Goal: Information Seeking & Learning: Learn about a topic

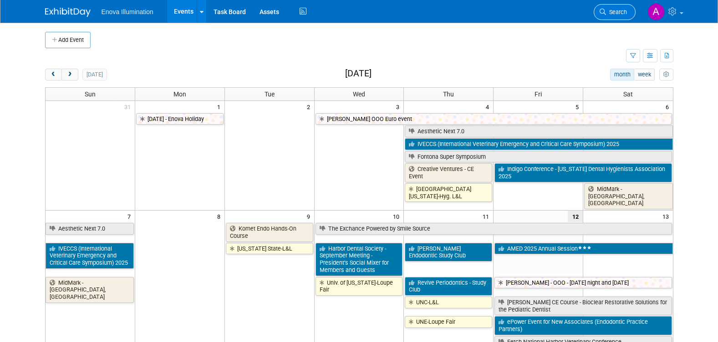
click at [610, 10] on span "Search" at bounding box center [616, 12] width 21 height 7
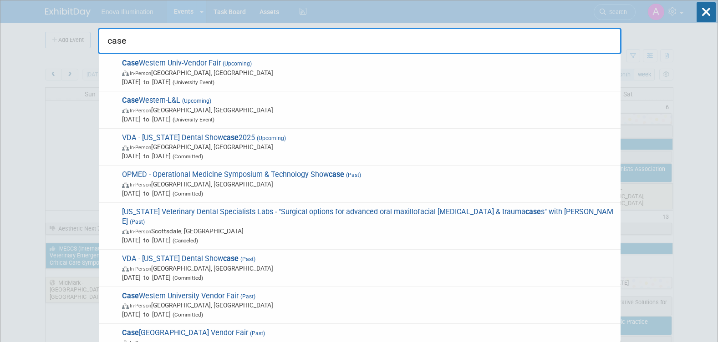
type input "case"
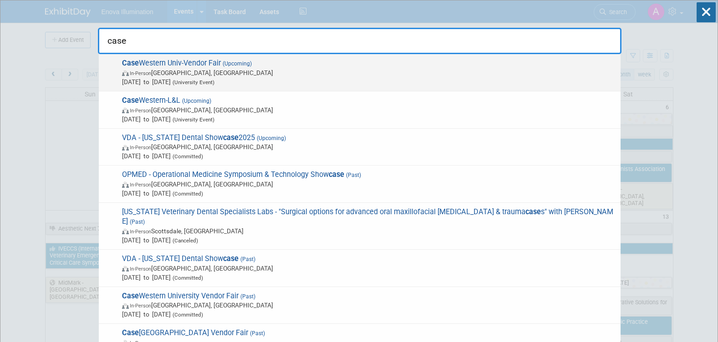
click at [170, 63] on span "Case Western Univ-Vendor Fair (Upcoming) In-Person Cleveland, OH Sep 12, 2025 t…" at bounding box center [367, 73] width 497 height 28
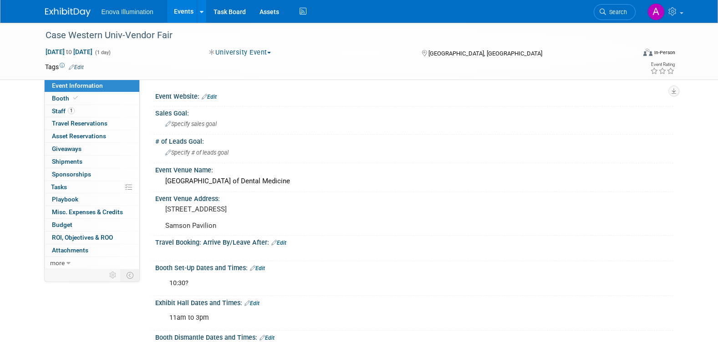
click at [62, 12] on img at bounding box center [68, 12] width 46 height 9
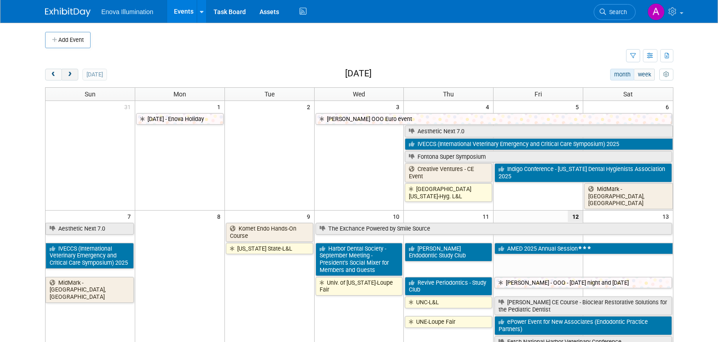
click at [74, 77] on button "next" at bounding box center [69, 75] width 17 height 12
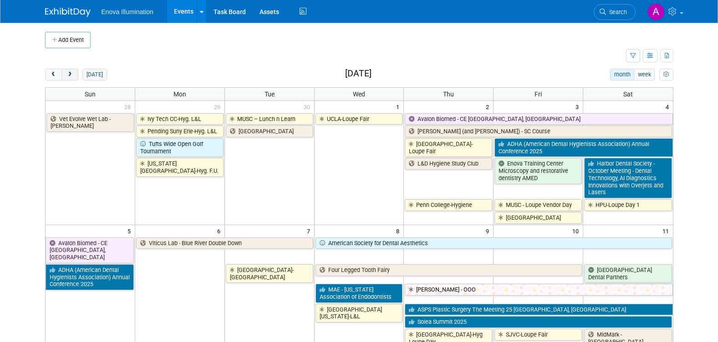
click at [69, 74] on span "next" at bounding box center [69, 75] width 7 height 6
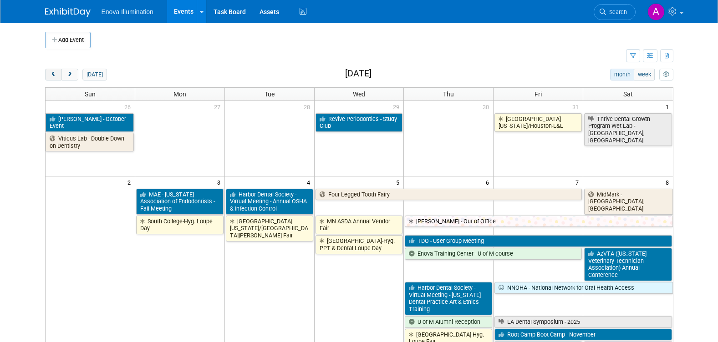
click at [54, 77] on span "prev" at bounding box center [53, 75] width 7 height 6
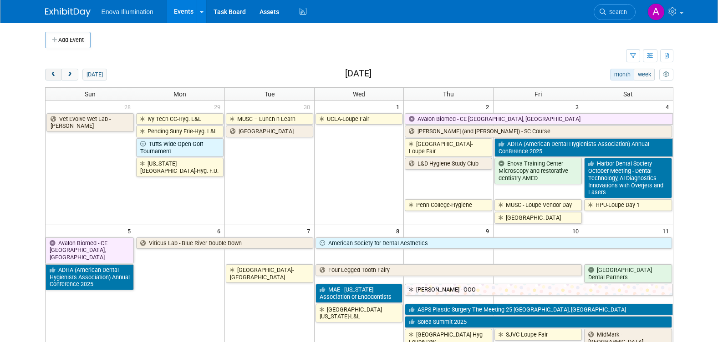
click at [54, 77] on span "prev" at bounding box center [53, 75] width 7 height 6
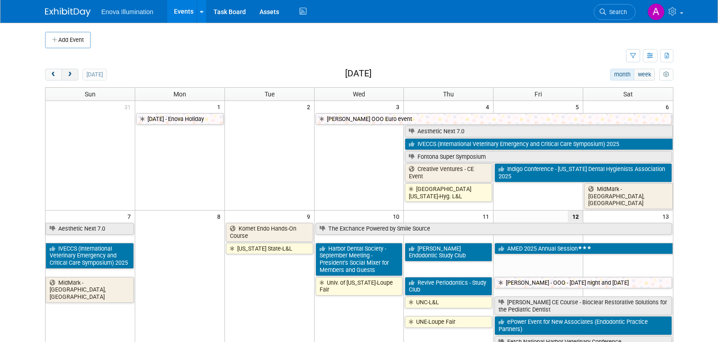
click at [70, 75] on span "next" at bounding box center [69, 75] width 7 height 6
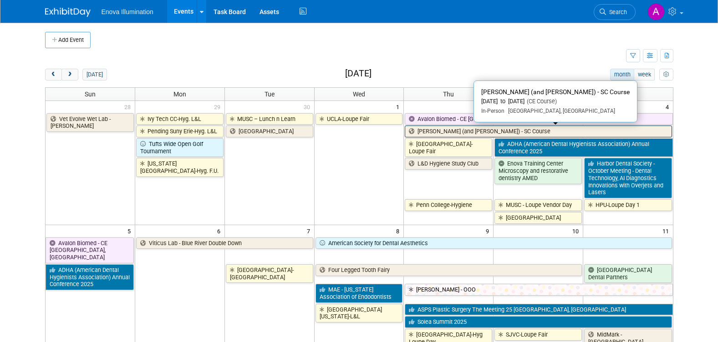
click at [452, 133] on link "[PERSON_NAME] (and [PERSON_NAME]) - SC Course" at bounding box center [538, 132] width 267 height 12
click at [476, 133] on link "[PERSON_NAME] (and [PERSON_NAME]) - SC Course" at bounding box center [538, 132] width 267 height 12
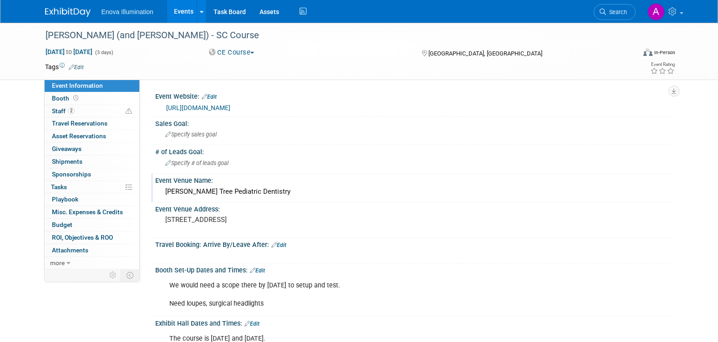
click at [166, 190] on div "Holly Tree Pediatric Dentistry" at bounding box center [414, 192] width 505 height 14
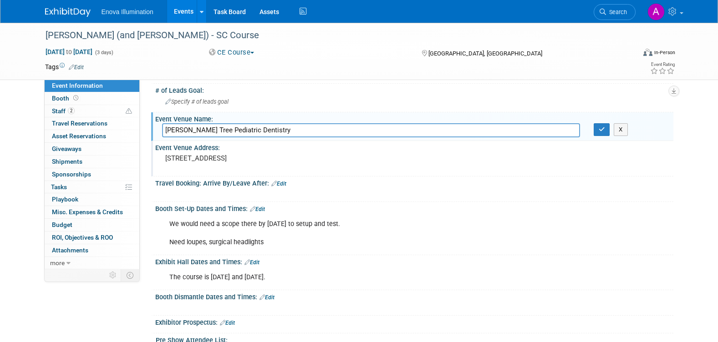
scroll to position [46, 0]
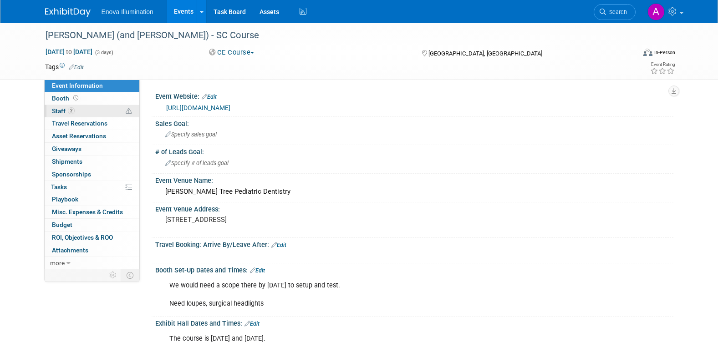
click at [87, 112] on link "2 Staff 2" at bounding box center [92, 111] width 95 height 12
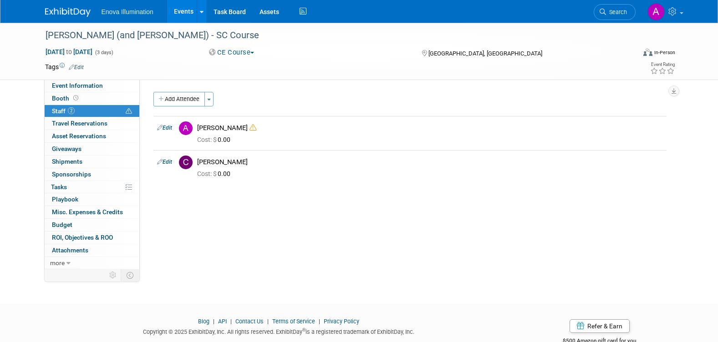
click at [74, 9] on img at bounding box center [68, 12] width 46 height 9
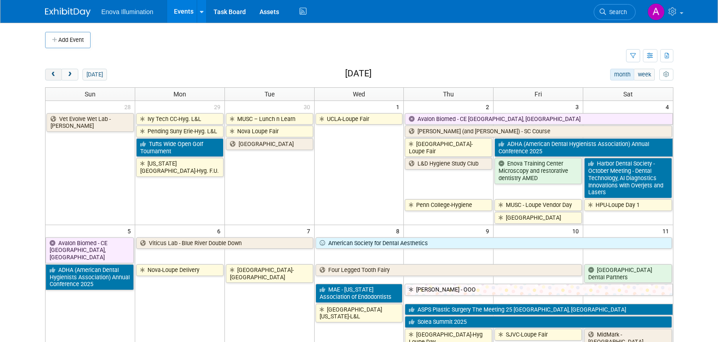
click at [51, 75] on span "prev" at bounding box center [53, 75] width 7 height 6
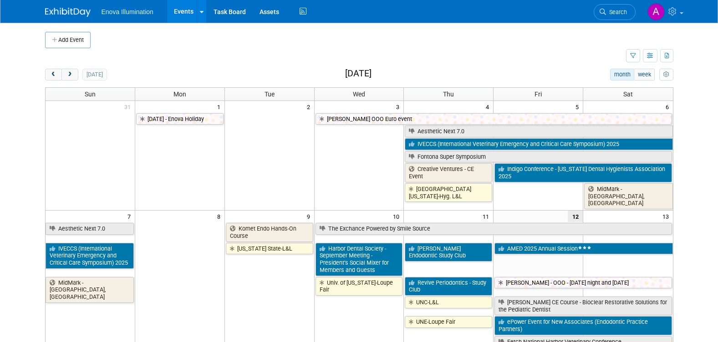
drag, startPoint x: 77, startPoint y: 74, endPoint x: 82, endPoint y: 80, distance: 8.1
click at [77, 74] on button "next" at bounding box center [69, 75] width 17 height 12
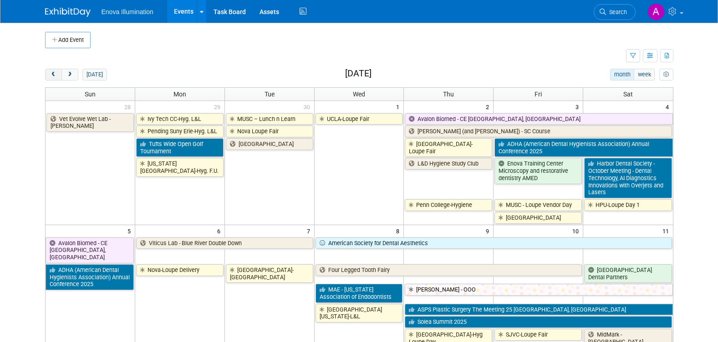
click at [54, 77] on span "prev" at bounding box center [53, 75] width 7 height 6
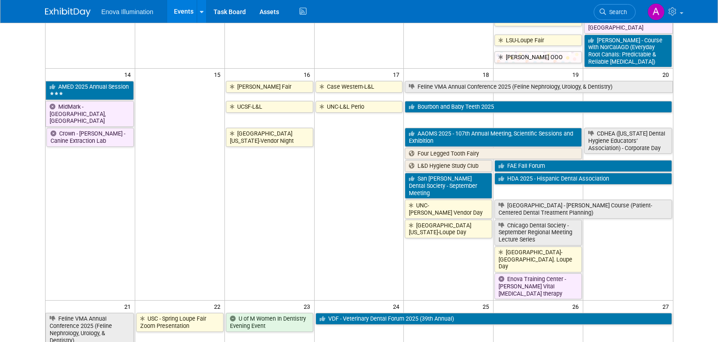
scroll to position [455, 0]
